Goal: Transaction & Acquisition: Purchase product/service

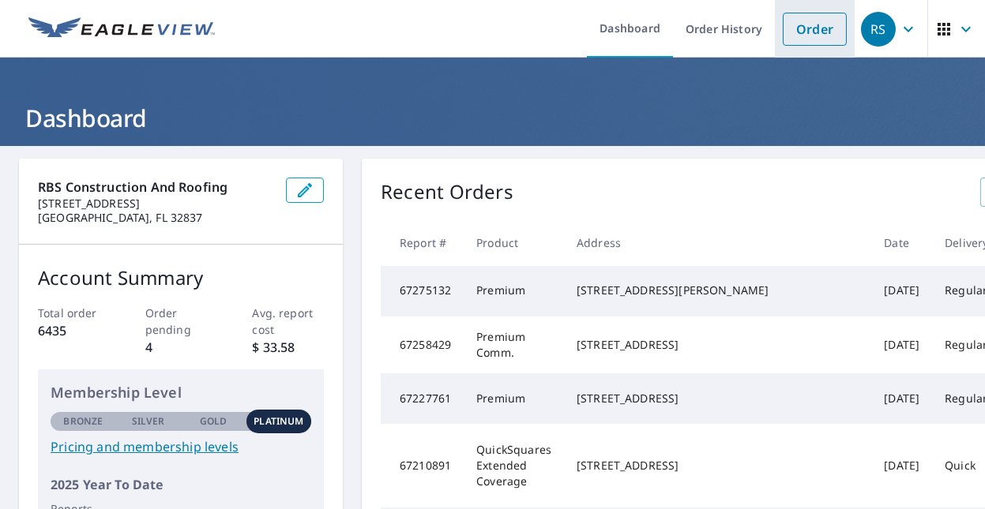
click at [802, 22] on link "Order" at bounding box center [815, 29] width 64 height 33
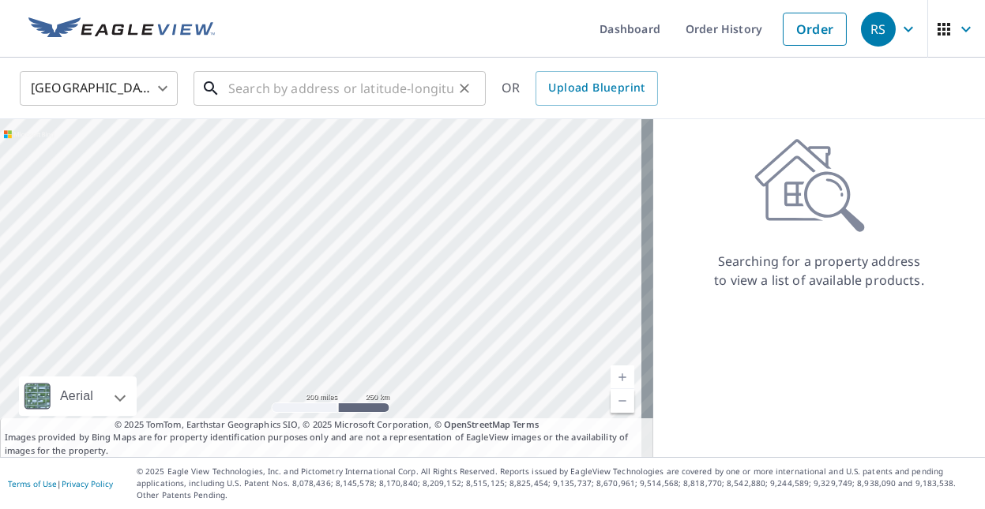
click at [236, 92] on input "text" at bounding box center [340, 88] width 225 height 44
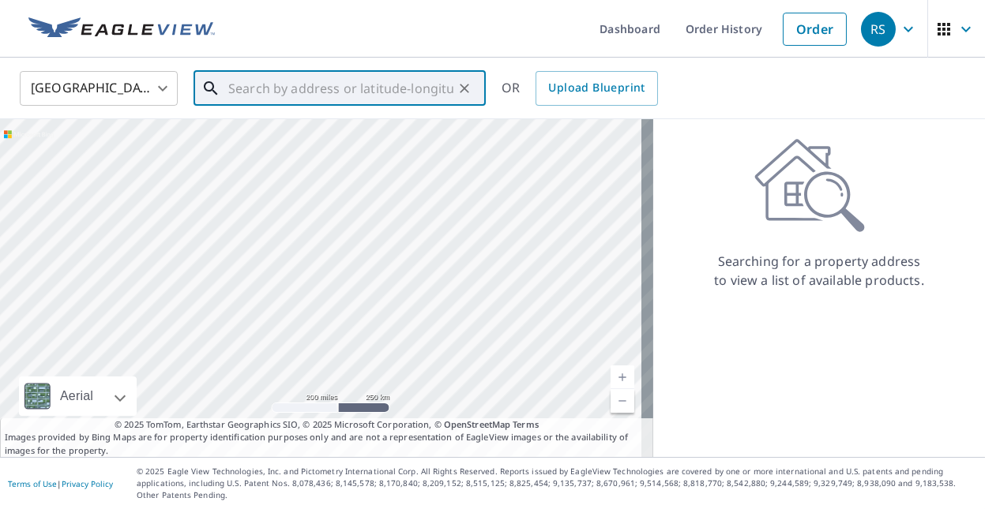
paste input "[GEOGRAPHIC_DATA]"
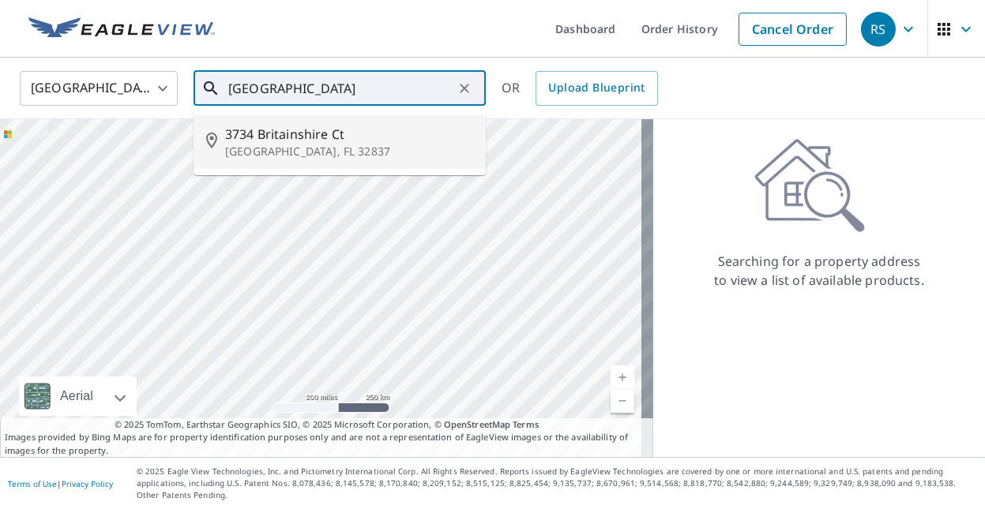
click at [303, 147] on p "[GEOGRAPHIC_DATA], FL 32837" at bounding box center [349, 152] width 248 height 16
type input "[STREET_ADDRESS]"
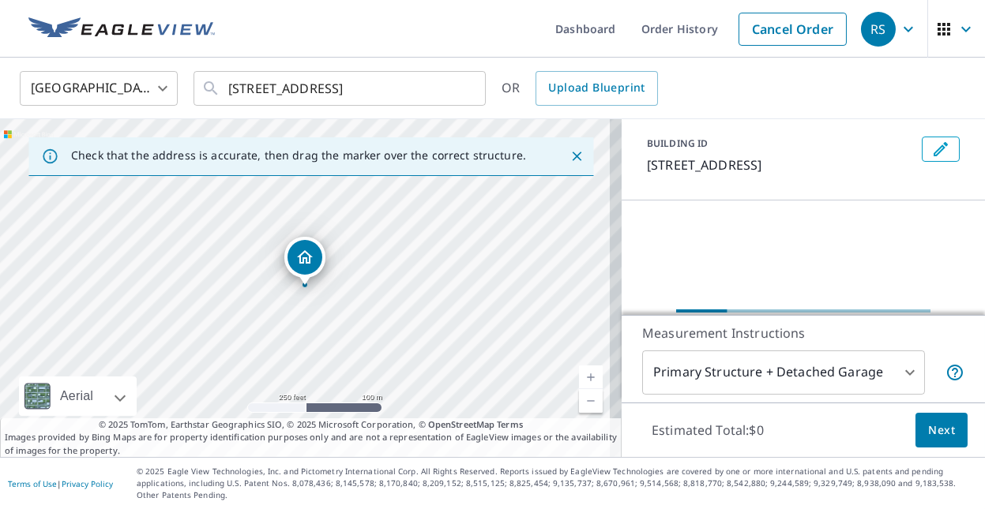
scroll to position [158, 0]
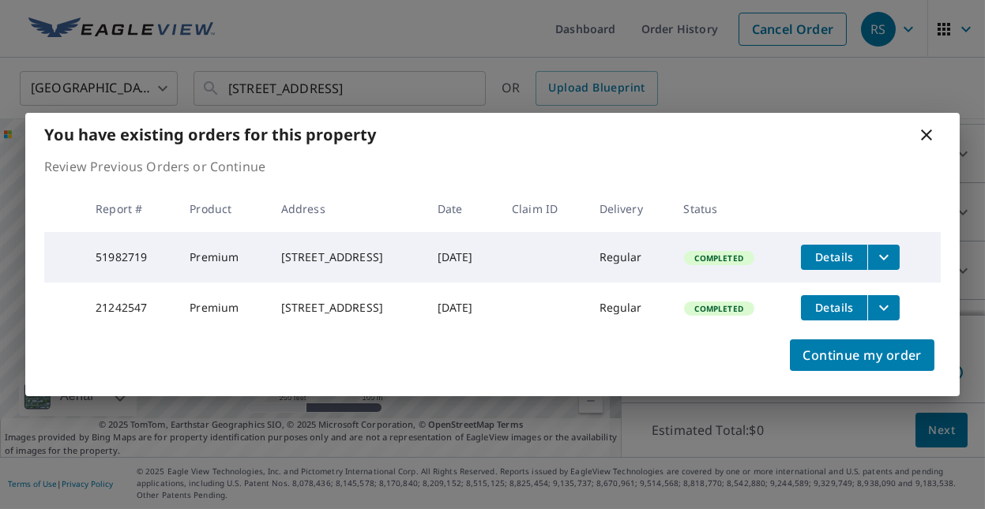
click at [848, 306] on span "Details" at bounding box center [833, 307] width 47 height 15
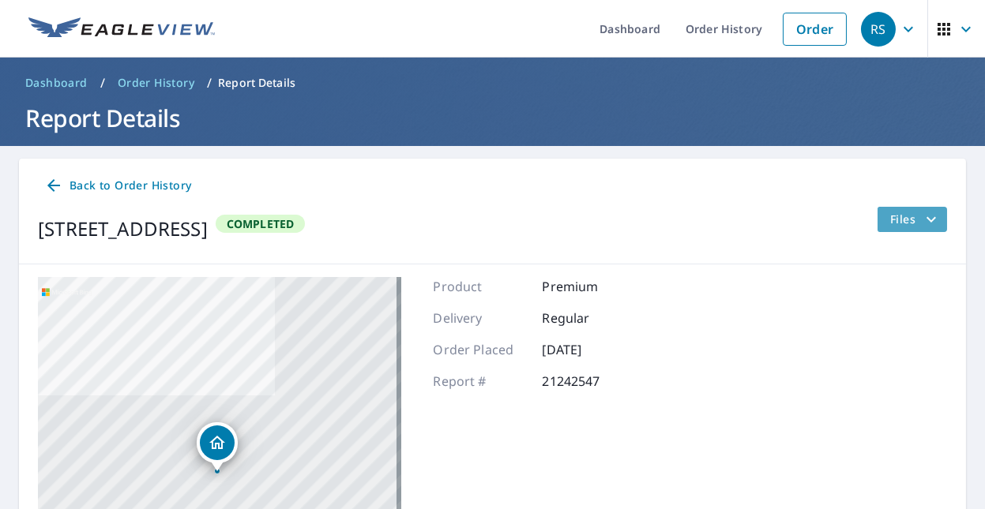
click at [922, 224] on icon "filesDropdownBtn-21242547" at bounding box center [931, 219] width 19 height 19
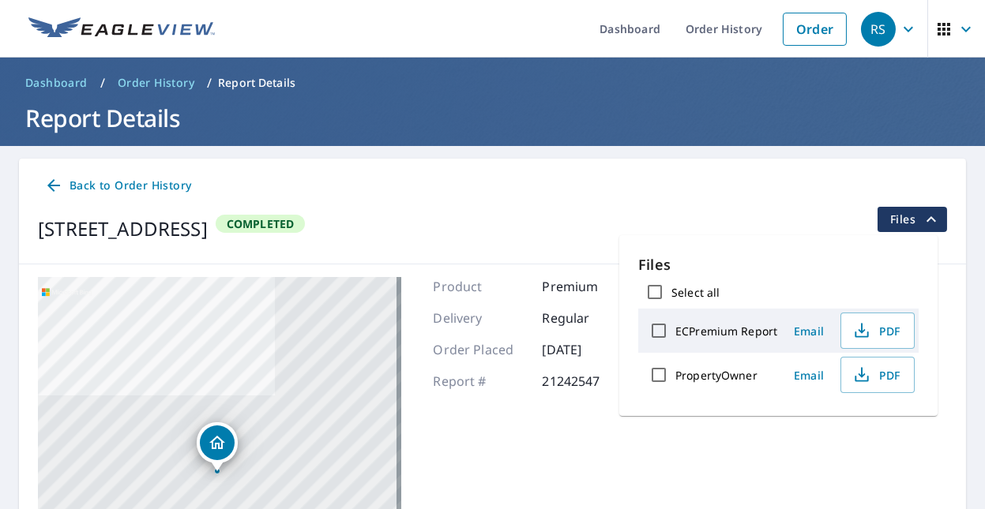
click at [658, 333] on input "ECPremium Report" at bounding box center [658, 330] width 33 height 33
checkbox input "true"
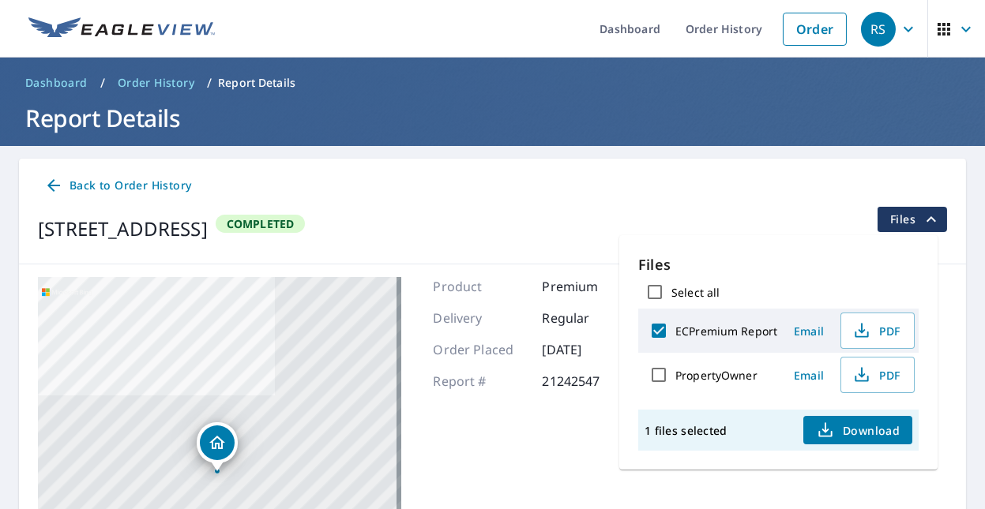
click at [830, 430] on icon "button" at bounding box center [825, 430] width 19 height 19
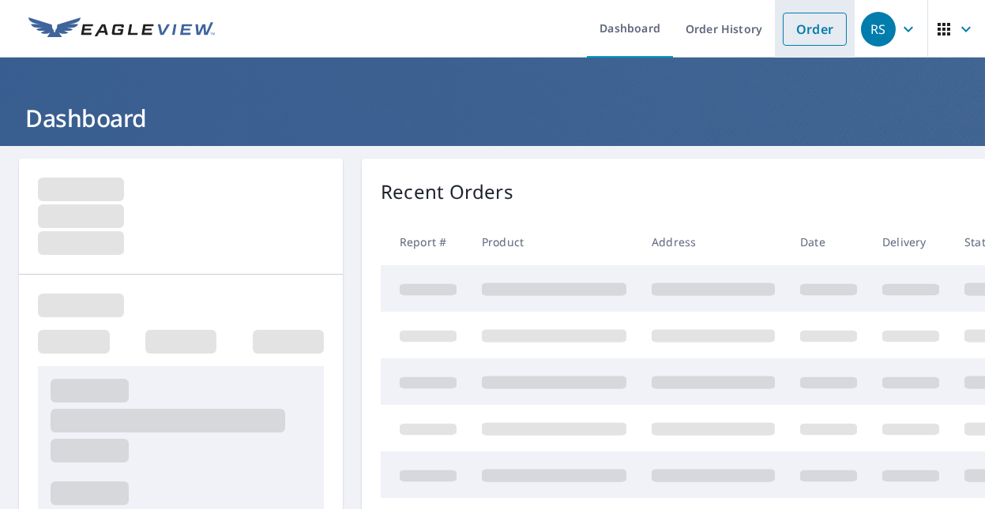
click at [783, 26] on link "Order" at bounding box center [815, 29] width 64 height 33
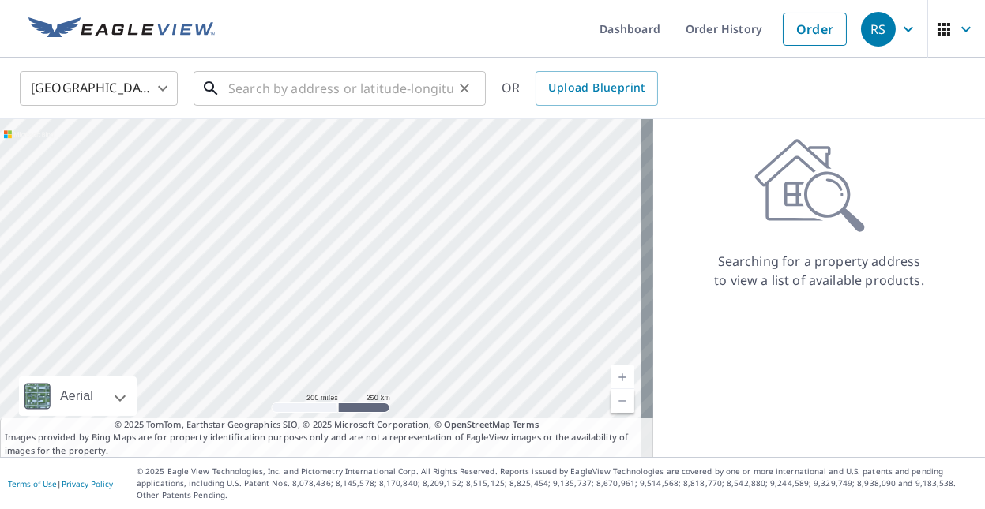
click at [232, 88] on input "text" at bounding box center [340, 88] width 225 height 44
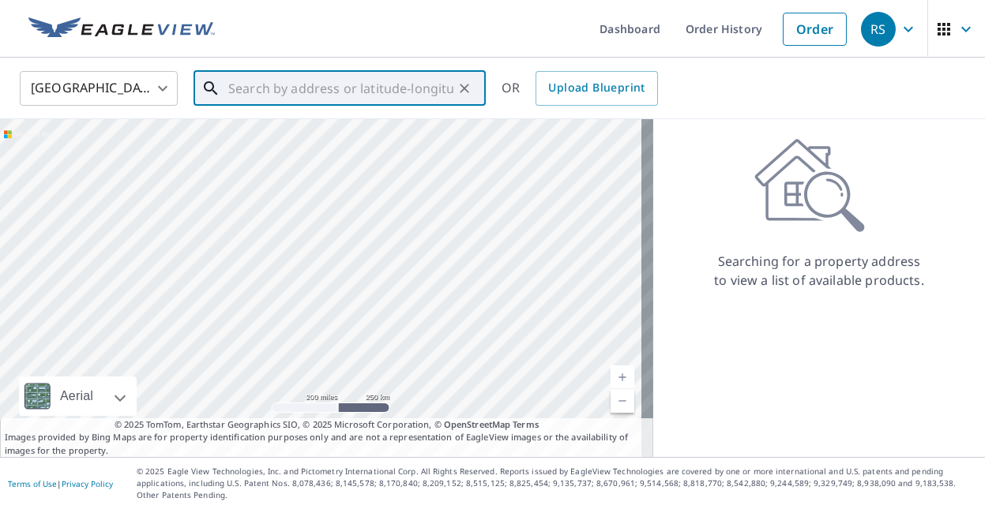
paste input "118 E Jinkins Cir, Sanford, FL 3277"
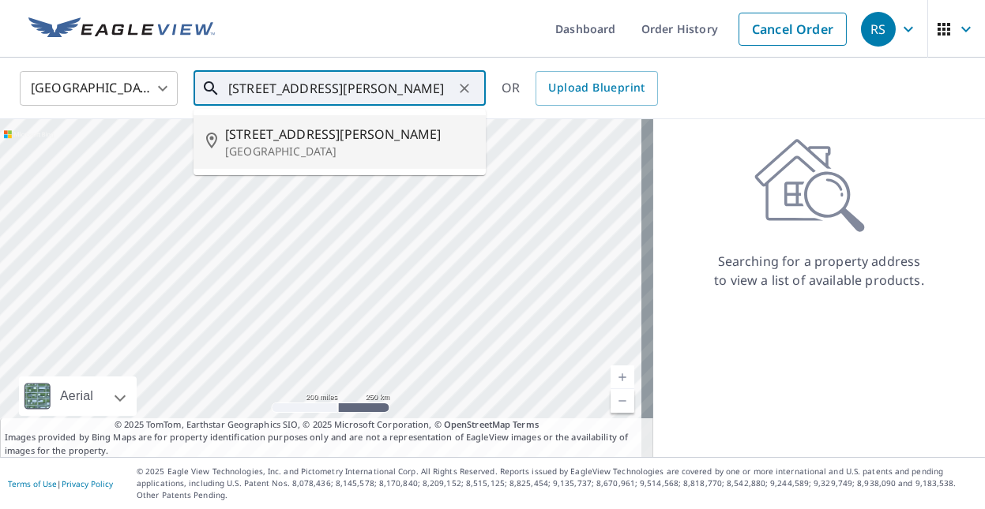
click at [302, 139] on span "118 E Jinkins Cir" at bounding box center [349, 134] width 248 height 19
type input "118 E Jinkins Cir Sanford, FL 32773"
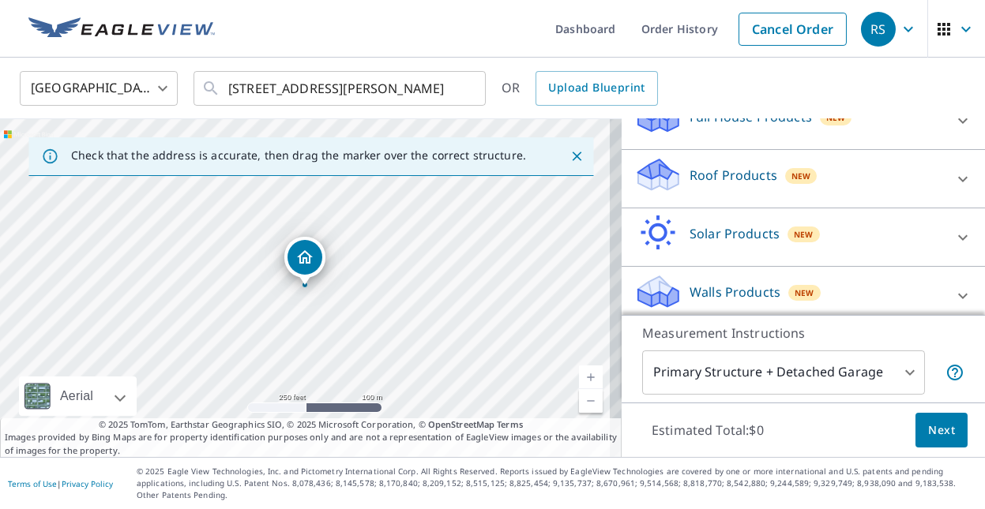
scroll to position [199, 0]
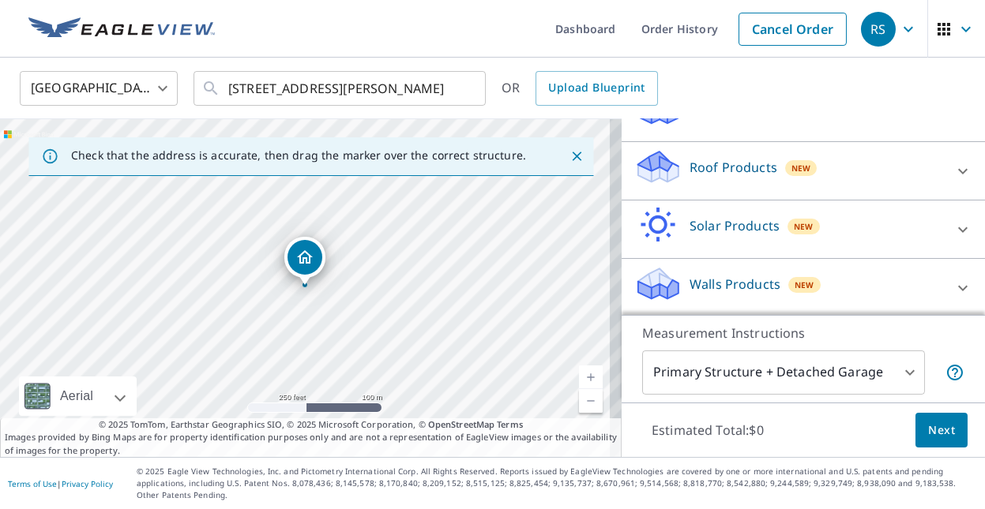
click at [703, 166] on p "Roof Products" at bounding box center [734, 167] width 88 height 19
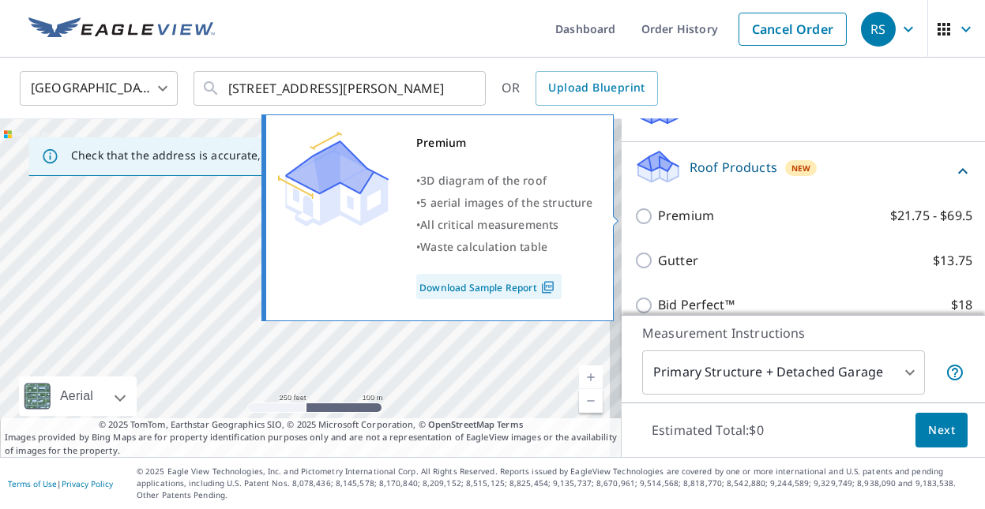
click at [634, 217] on input "Premium $21.75 - $69.5" at bounding box center [646, 216] width 24 height 19
checkbox input "true"
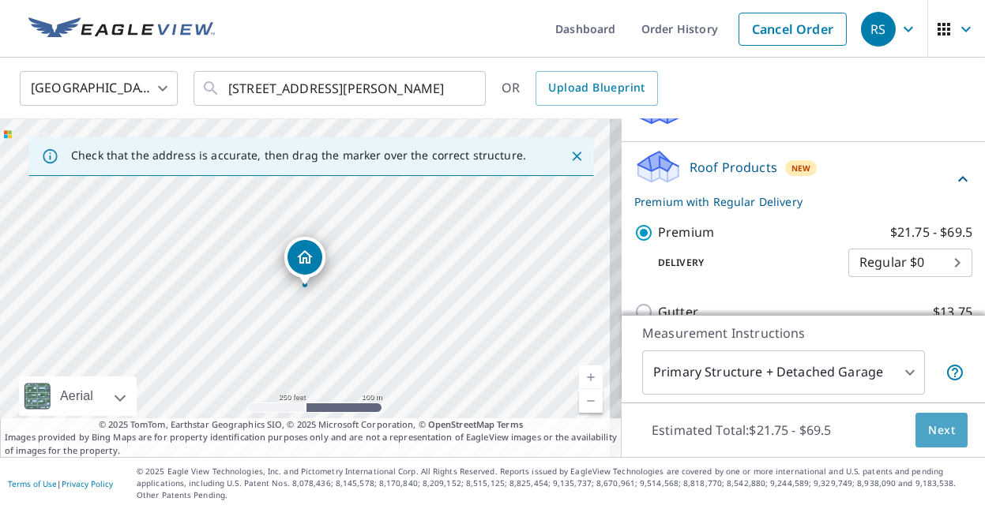
click at [928, 423] on span "Next" at bounding box center [941, 431] width 27 height 20
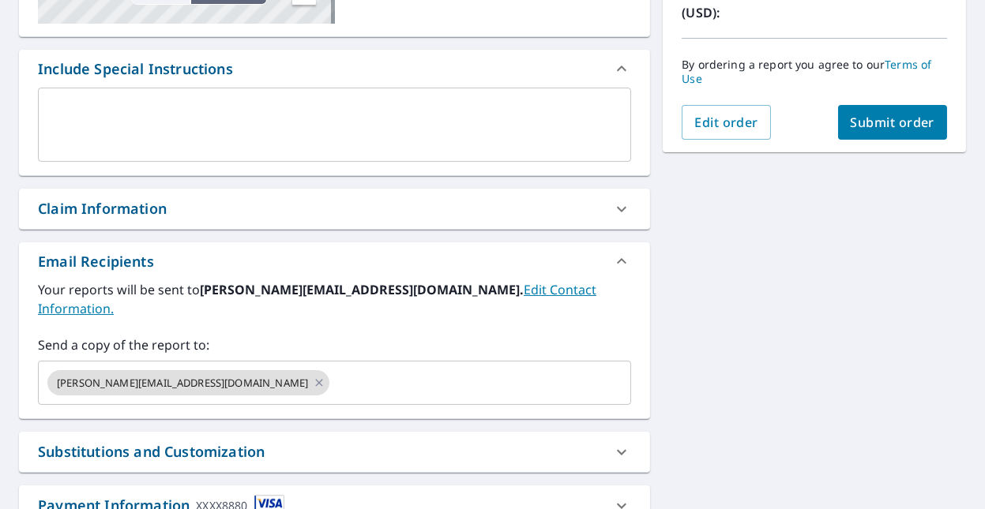
scroll to position [395, 0]
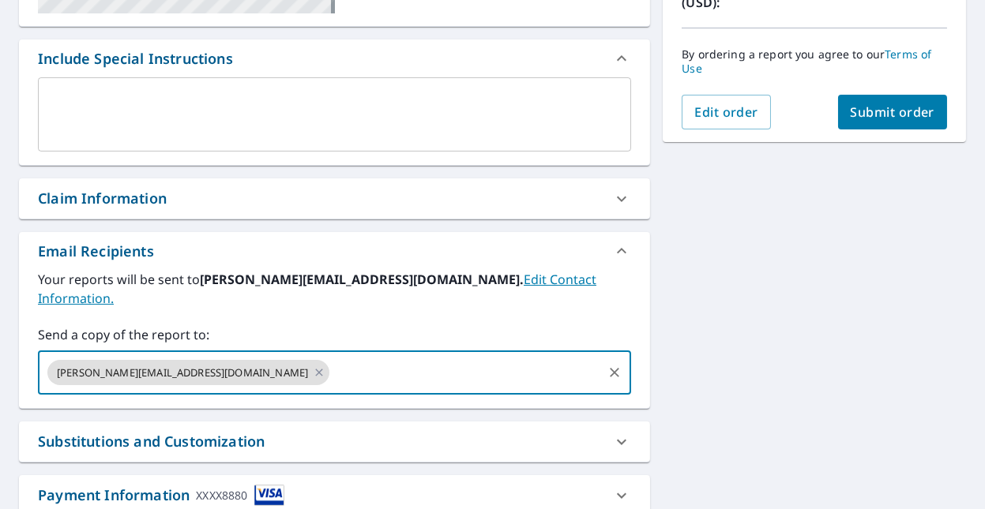
click at [332, 358] on input "text" at bounding box center [466, 373] width 269 height 30
type input "chad@rbsroofing.com"
checkbox input "true"
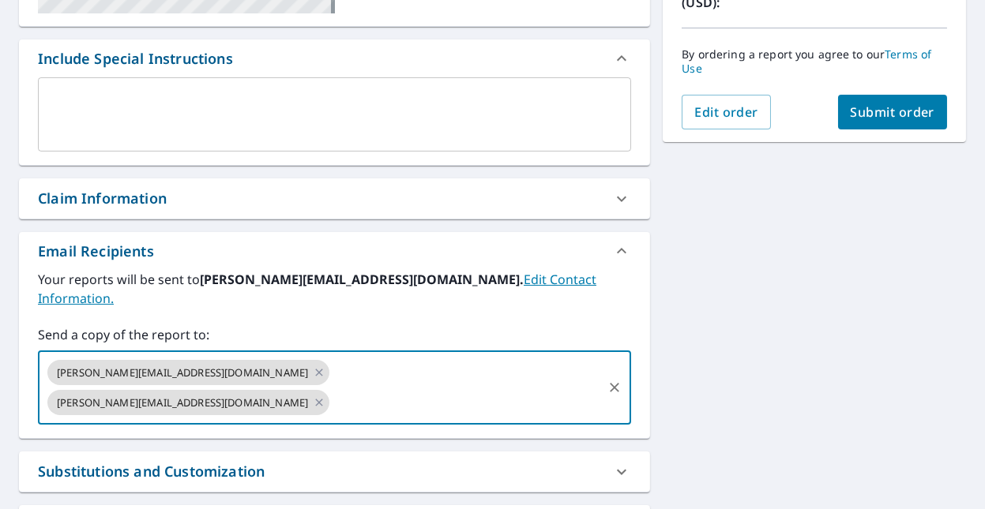
click at [445, 388] on input "text" at bounding box center [466, 403] width 269 height 30
click at [542, 388] on input "william@rbsroofing.com" at bounding box center [466, 403] width 269 height 30
type input "william@rbsroofing.com"
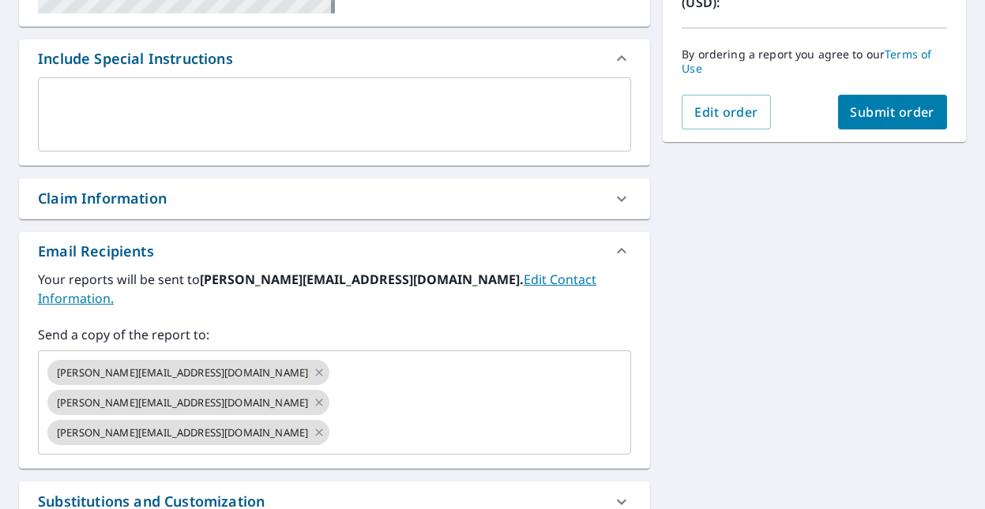
click at [540, 325] on label "Send a copy of the report to:" at bounding box center [334, 334] width 593 height 19
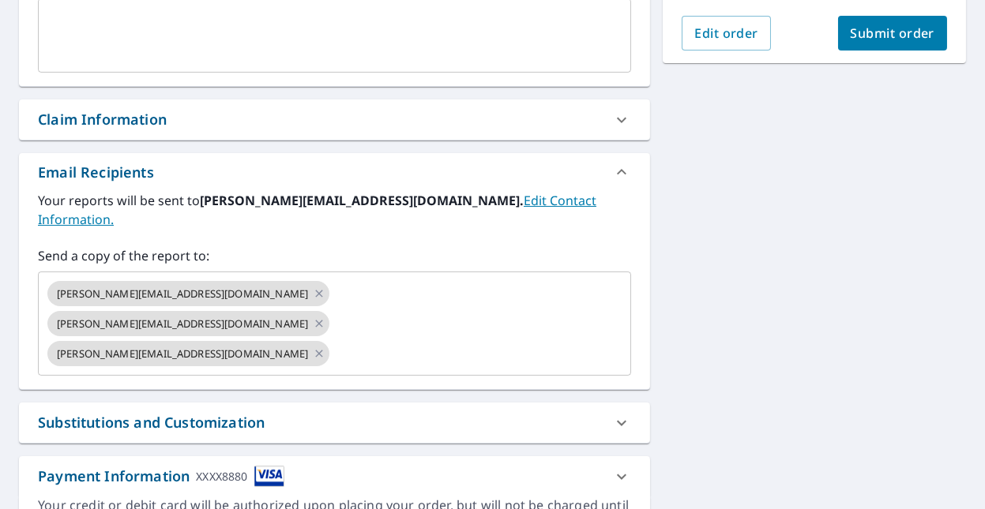
click at [882, 33] on span "Submit order" at bounding box center [893, 32] width 85 height 17
checkbox input "true"
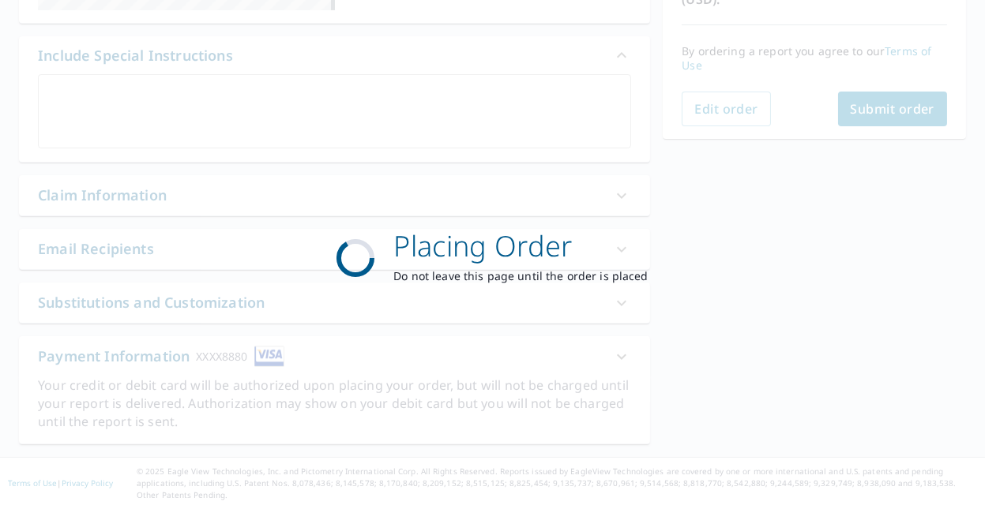
scroll to position [395, 0]
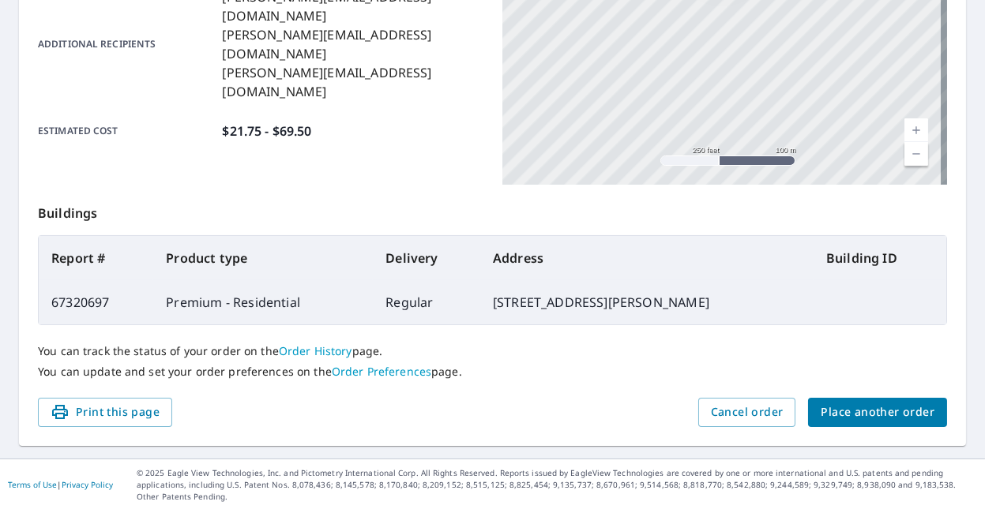
scroll to position [351, 0]
